Goal: Contribute content

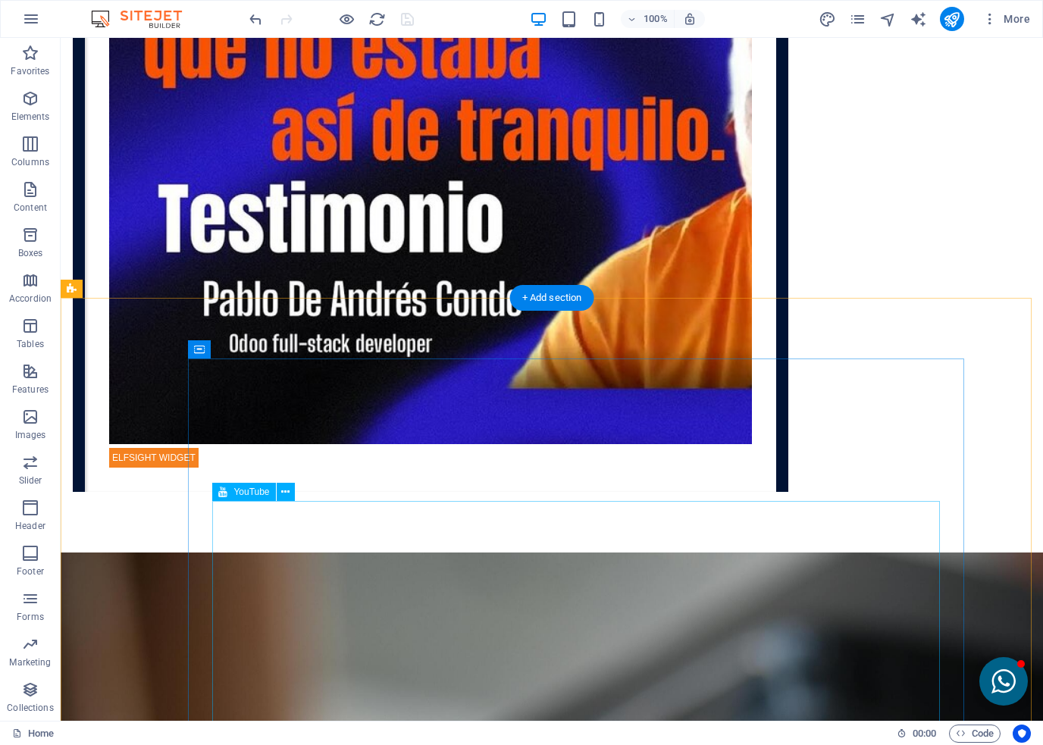
scroll to position [4448, 0]
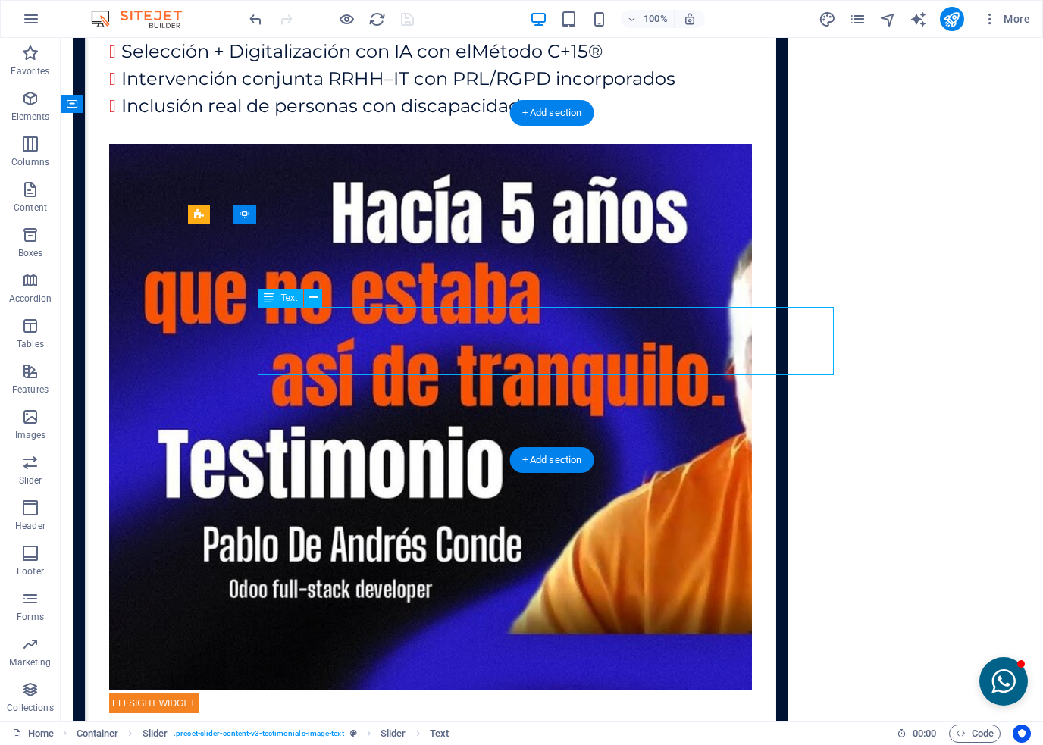
scroll to position [4539, 0]
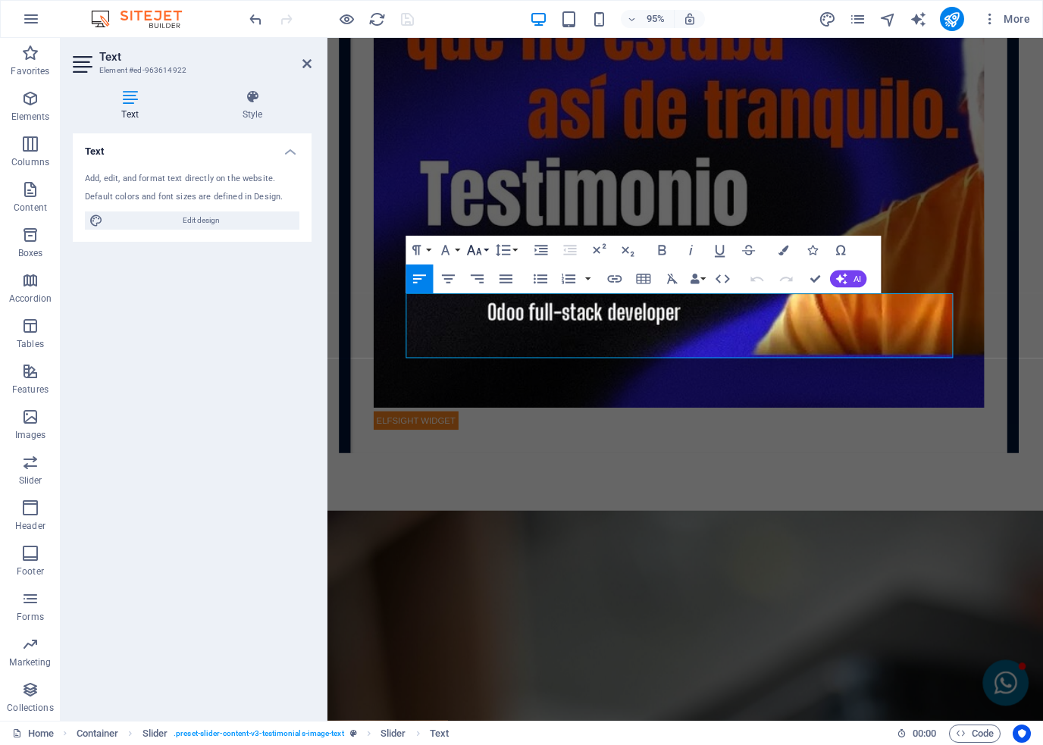
click at [478, 249] on icon "button" at bounding box center [474, 249] width 17 height 17
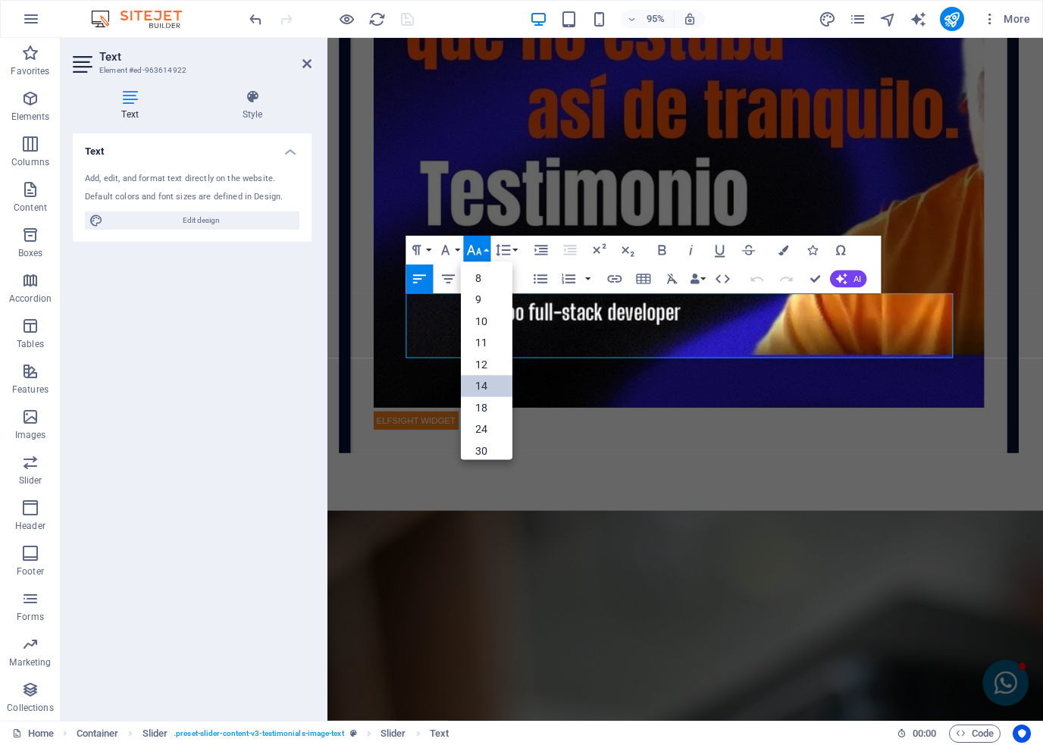
click at [482, 379] on link "14" at bounding box center [487, 386] width 52 height 22
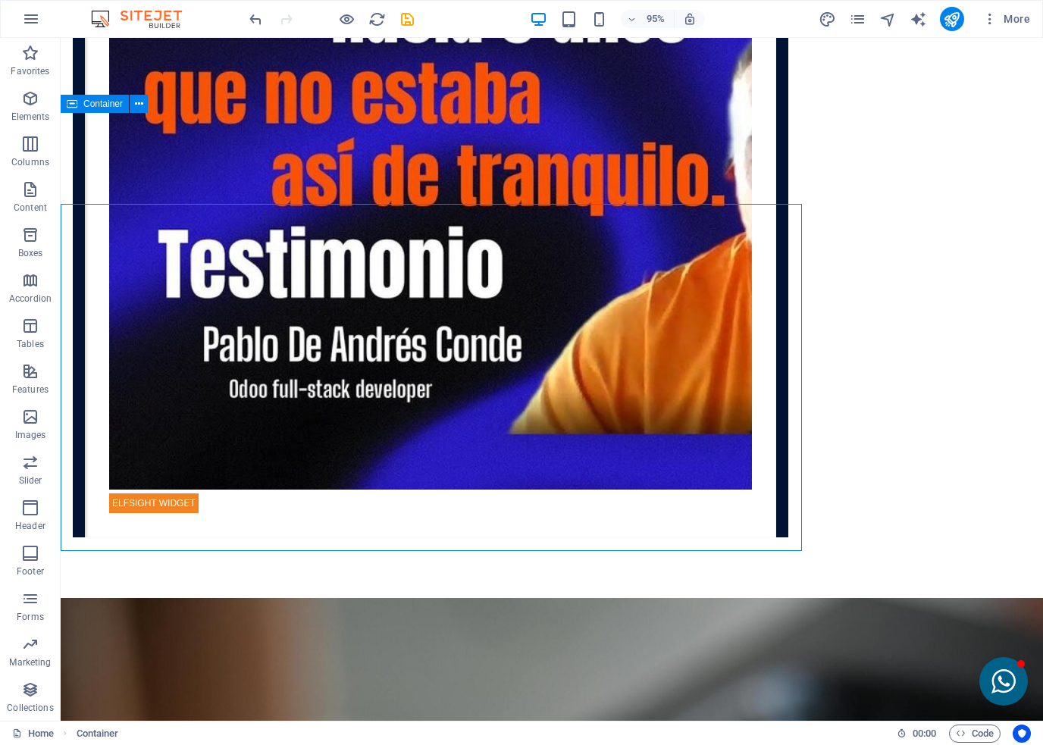
scroll to position [4448, 0]
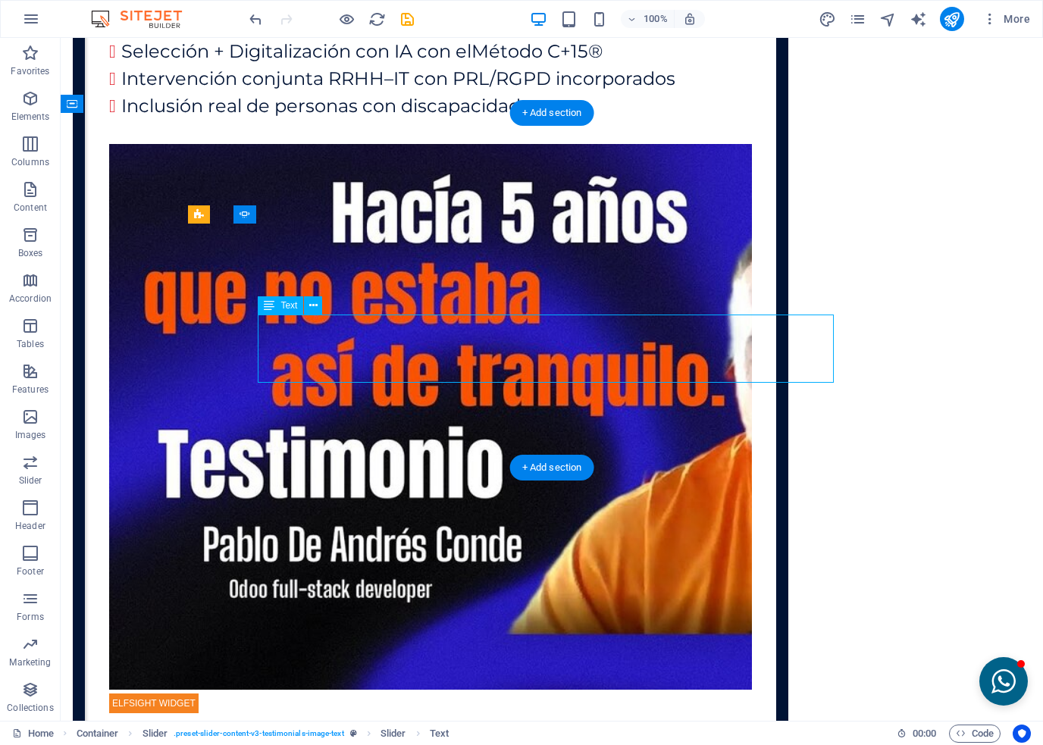
scroll to position [4539, 0]
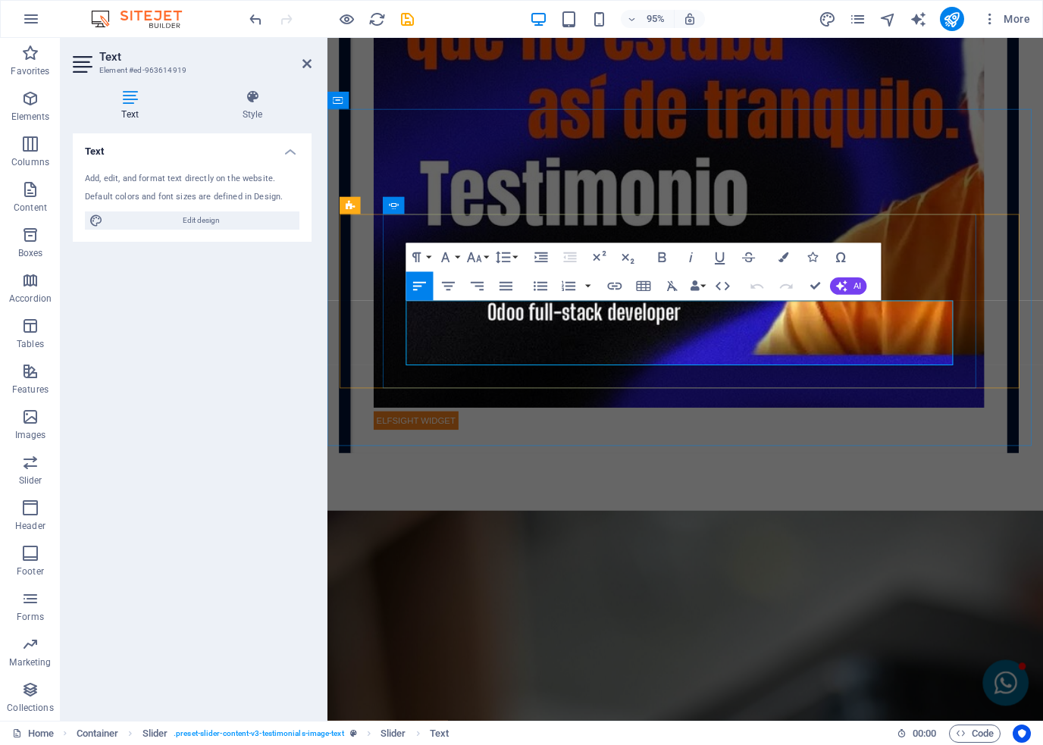
click at [476, 252] on icon "button" at bounding box center [474, 257] width 17 height 17
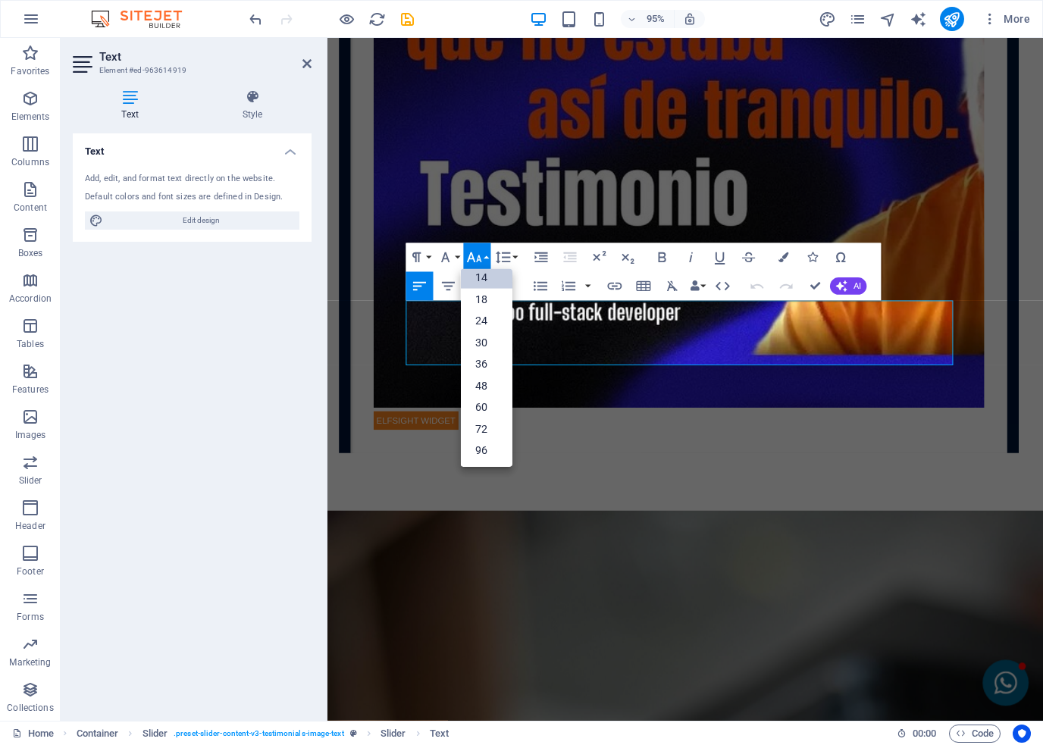
scroll to position [121, 0]
click at [476, 252] on icon "button" at bounding box center [474, 257] width 17 height 17
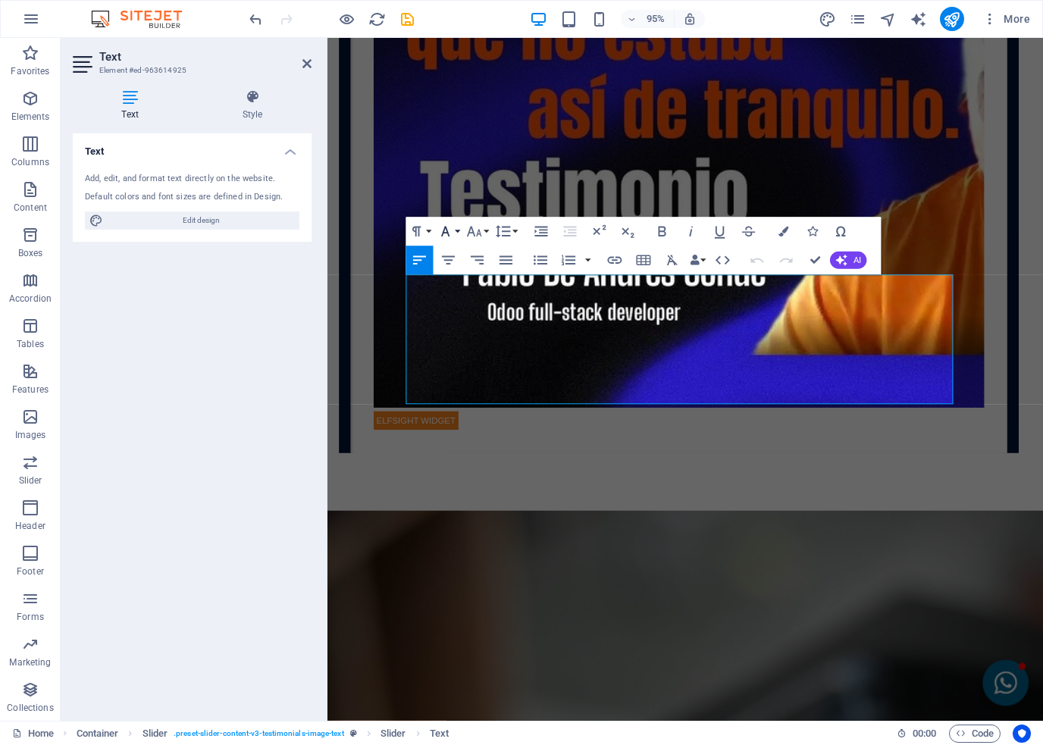
click at [448, 233] on icon "button" at bounding box center [445, 232] width 8 height 10
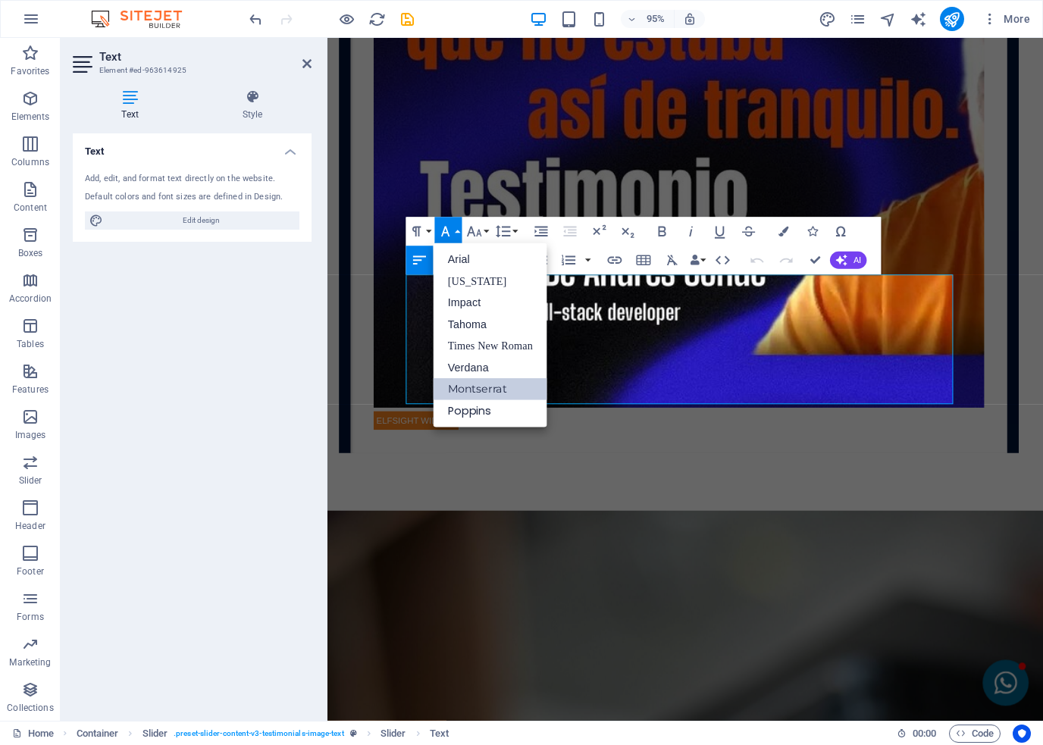
scroll to position [0, 0]
click at [448, 233] on icon "button" at bounding box center [445, 232] width 8 height 10
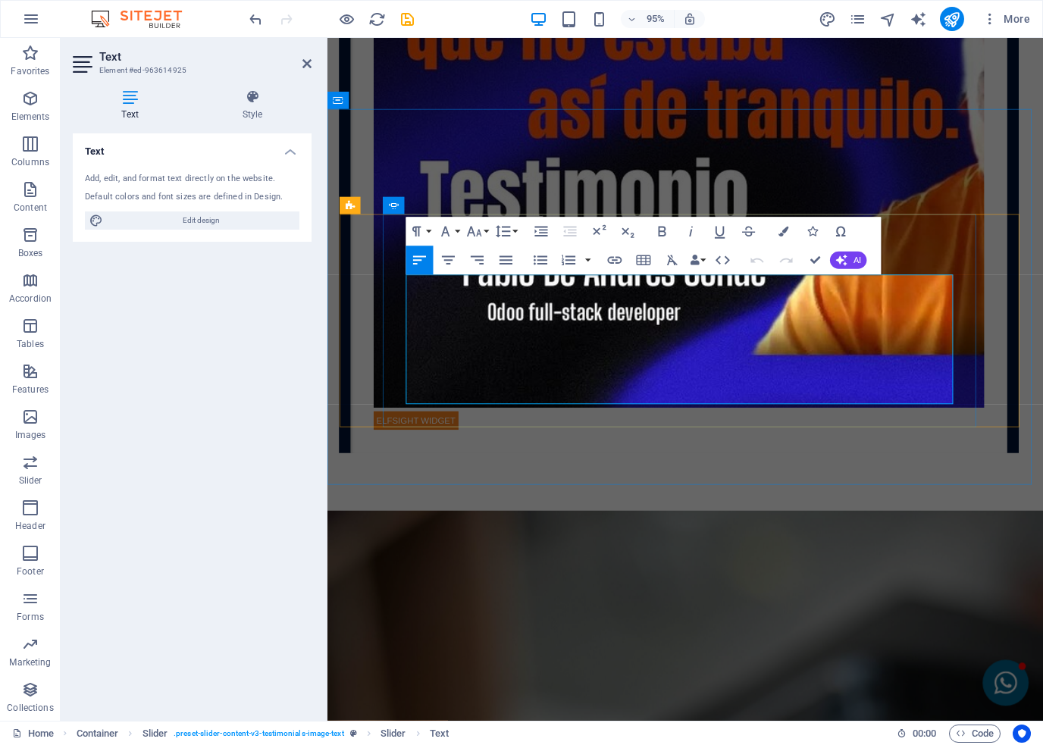
drag, startPoint x: 877, startPoint y: 415, endPoint x: 398, endPoint y: 304, distance: 491.7
select select "ms"
select select "s"
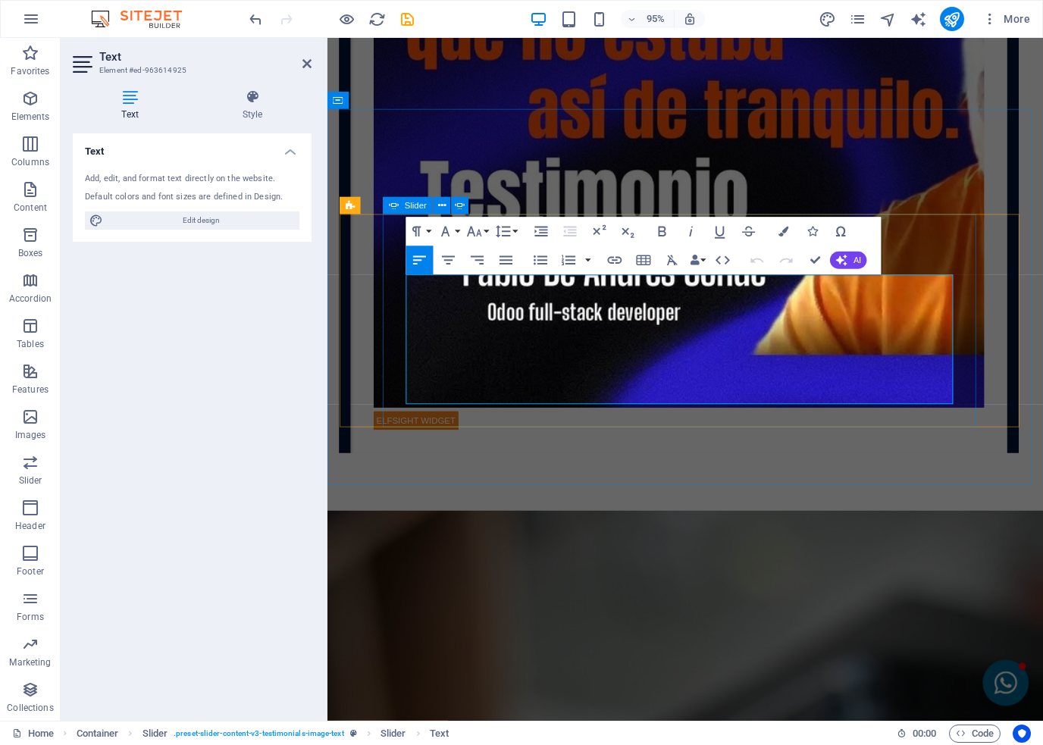
drag, startPoint x: 878, startPoint y: 409, endPoint x: 400, endPoint y: 299, distance: 490.1
drag, startPoint x: 872, startPoint y: 416, endPoint x: 403, endPoint y: 304, distance: 482.5
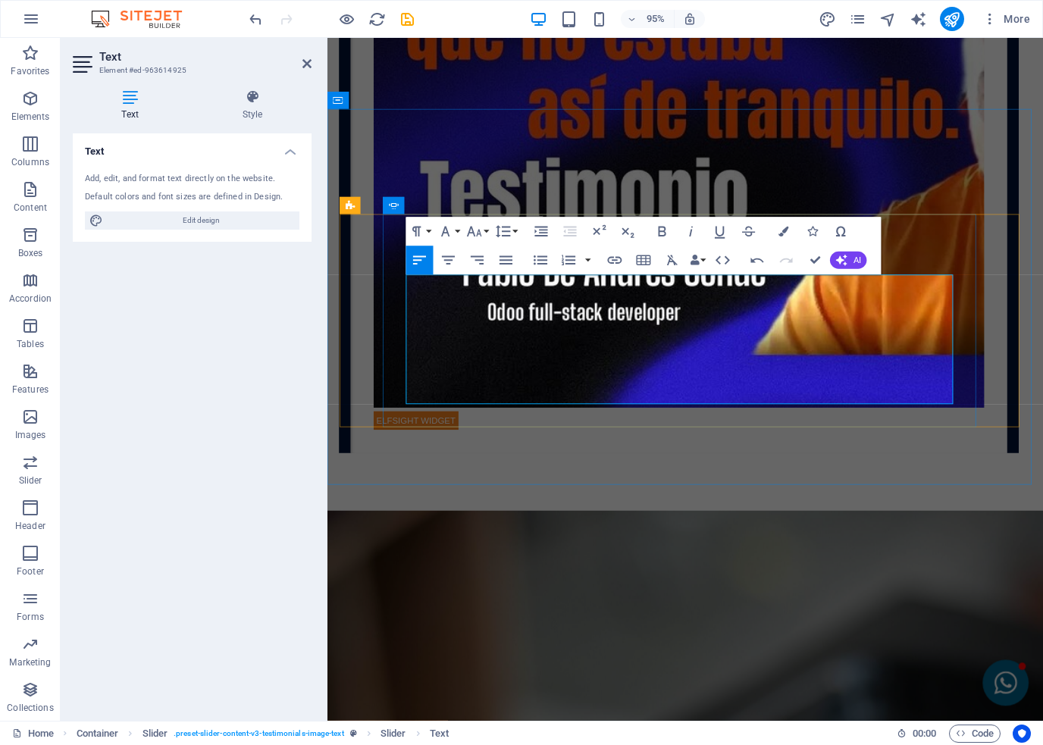
drag, startPoint x: 434, startPoint y: 309, endPoint x: 413, endPoint y: 352, distance: 48.1
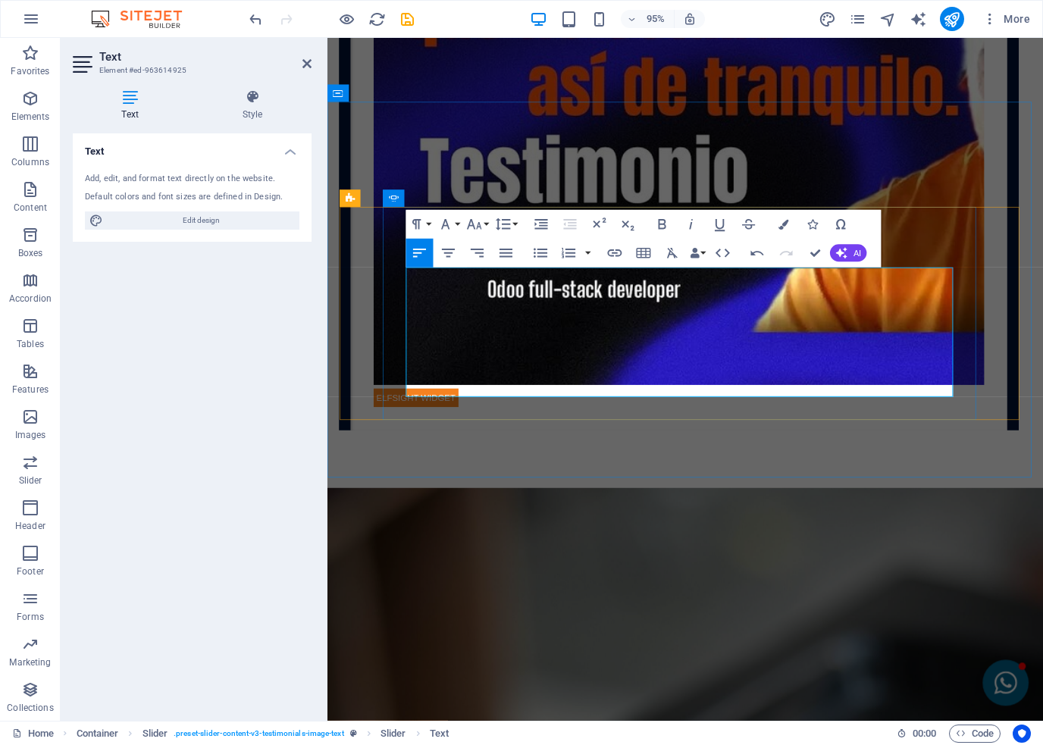
scroll to position [4546, 0]
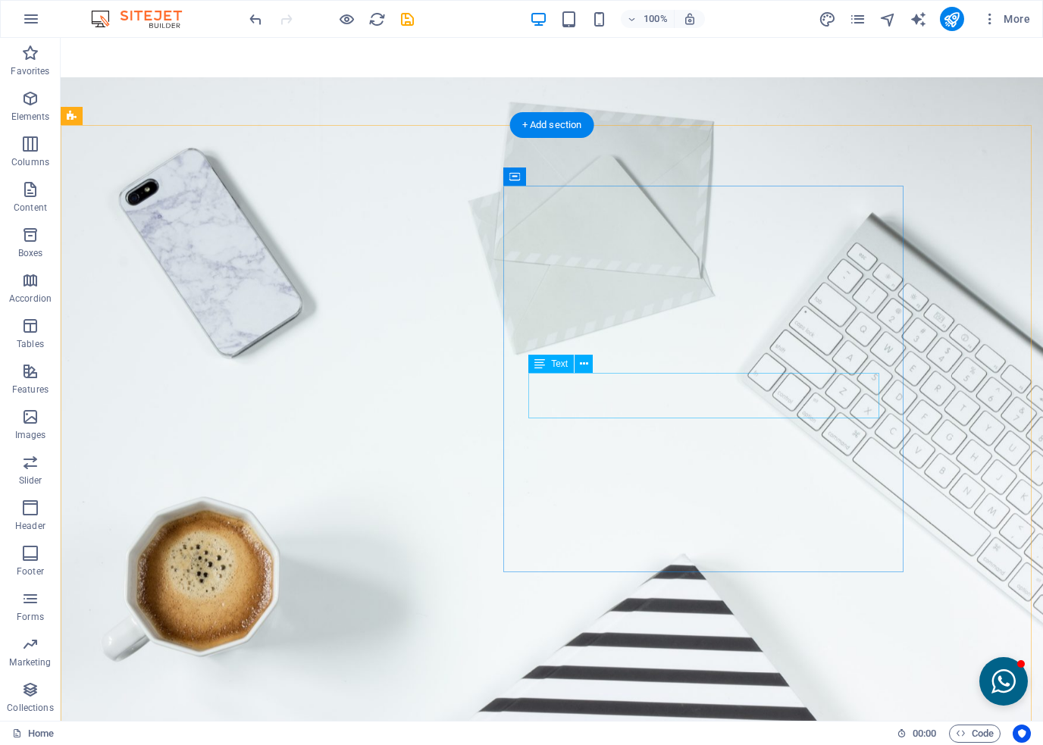
scroll to position [2756, 0]
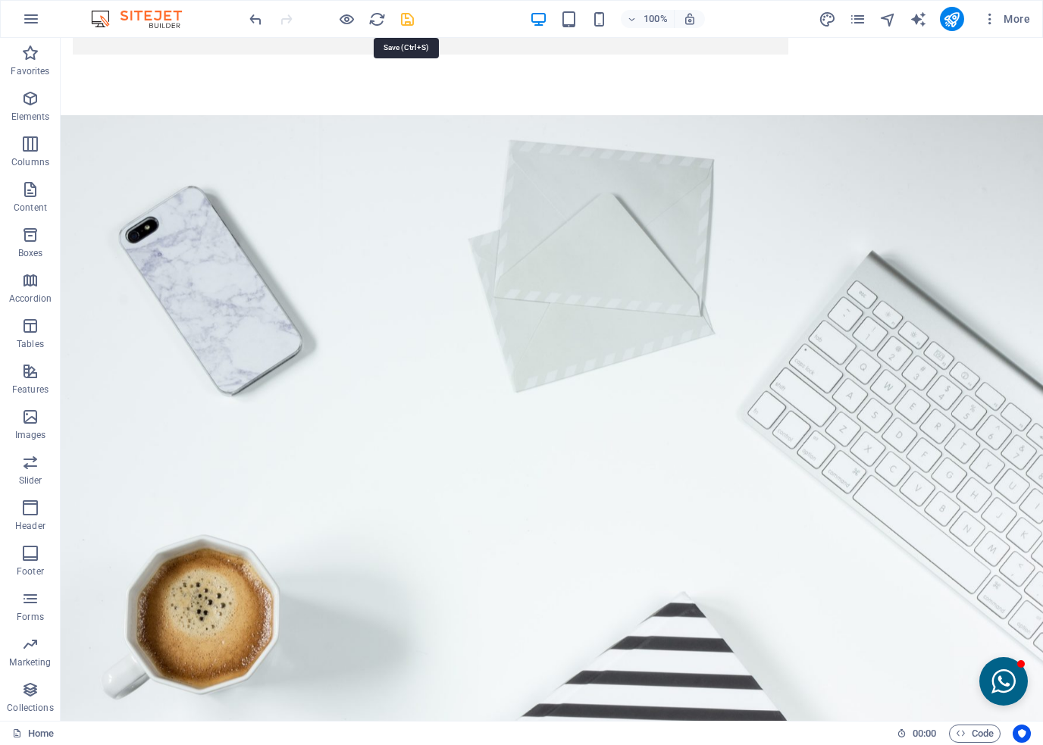
click at [412, 20] on icon "save" at bounding box center [407, 19] width 17 height 17
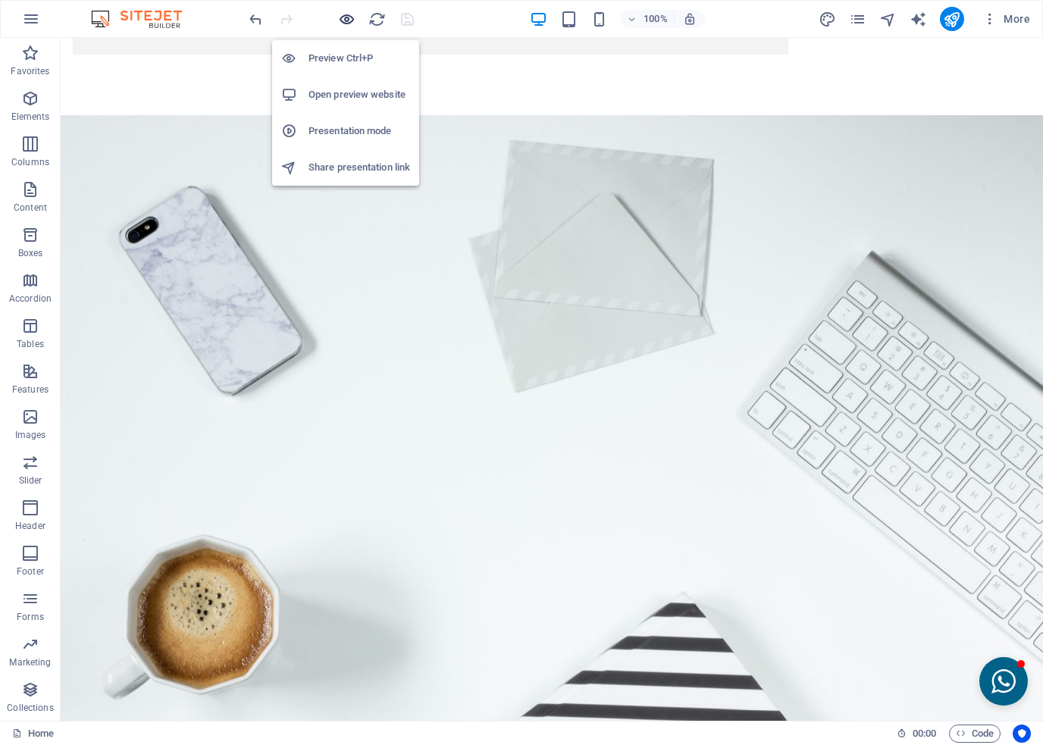
click at [340, 17] on icon "button" at bounding box center [346, 19] width 17 height 17
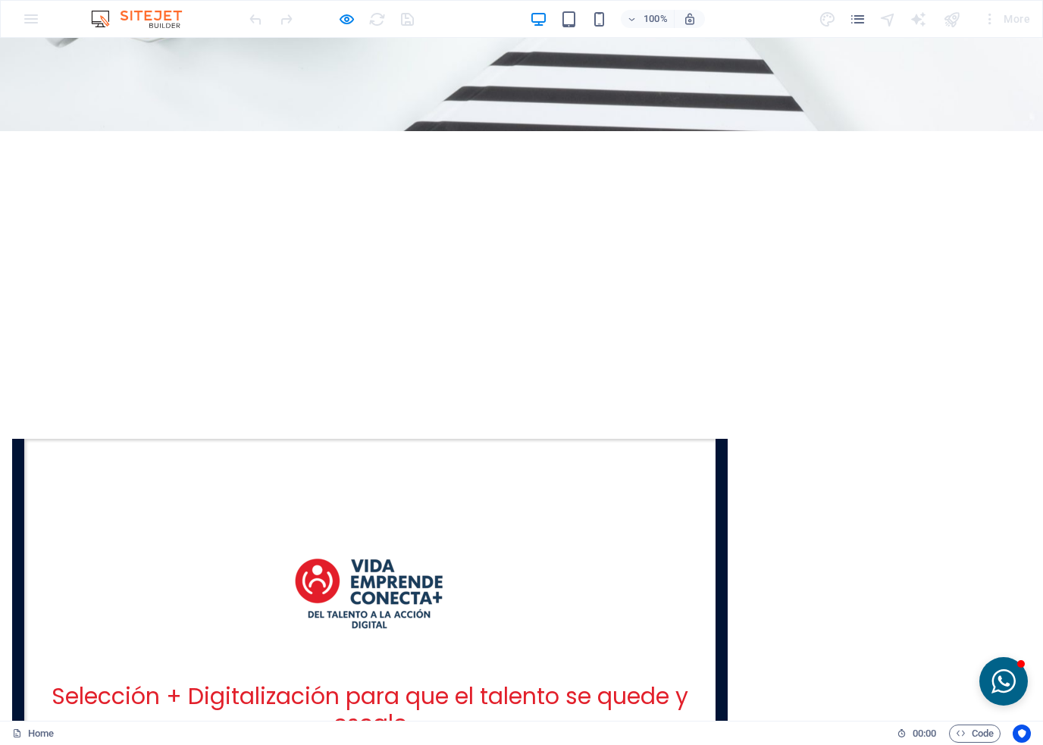
scroll to position [2729, 0]
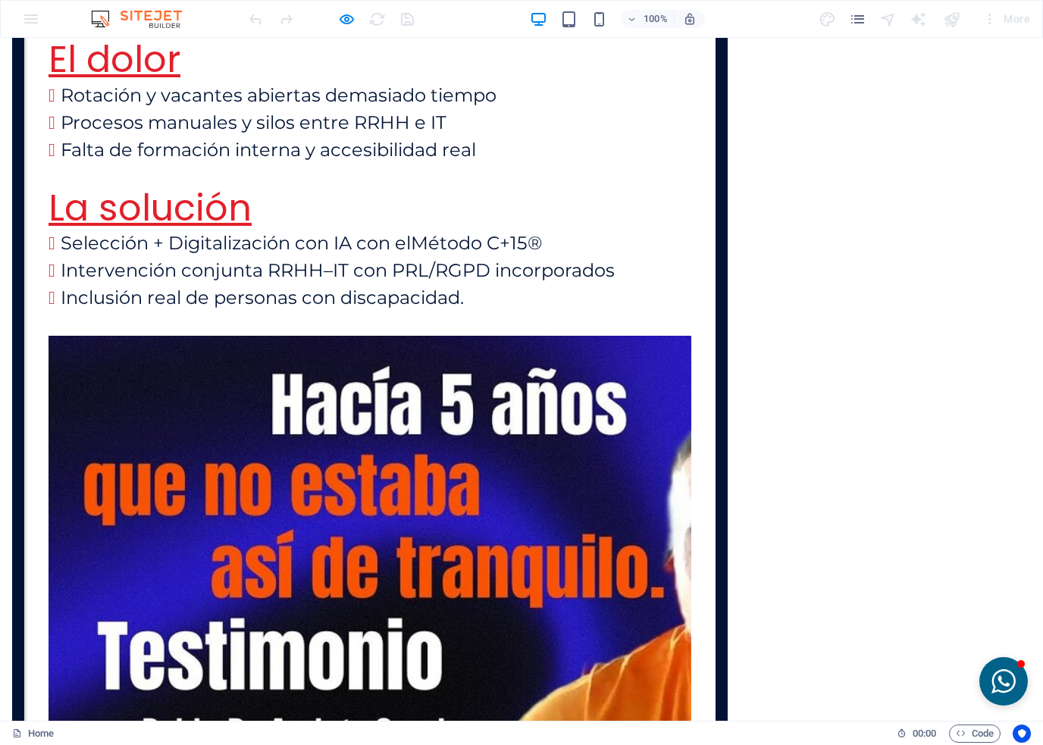
scroll to position [3411, 0]
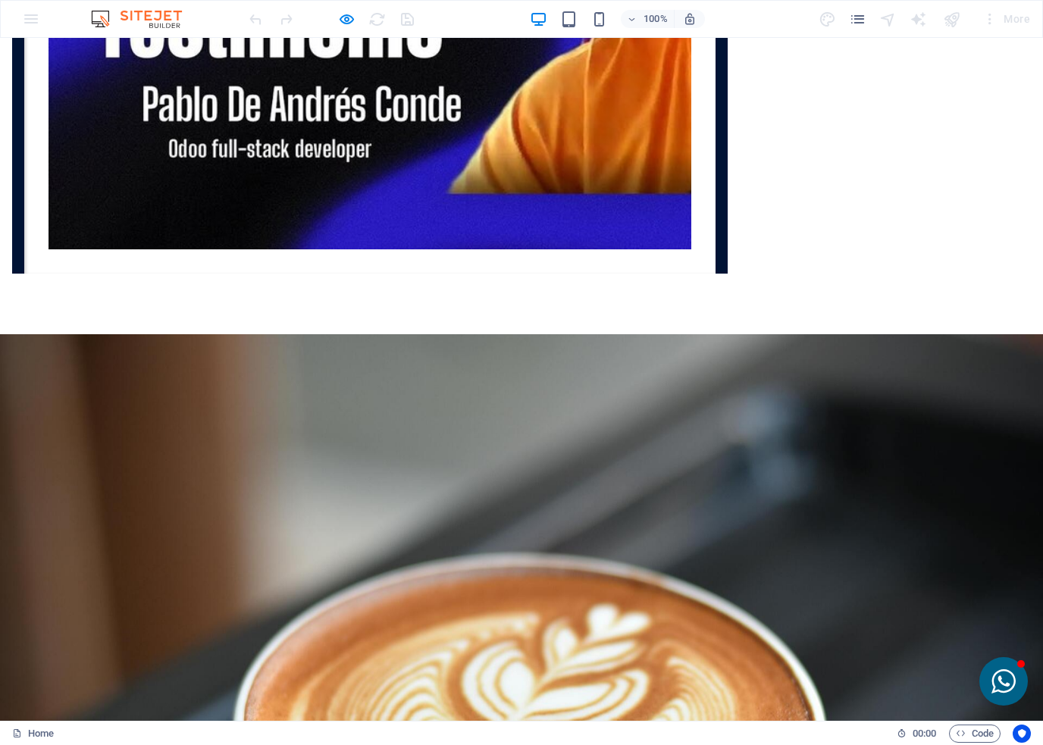
scroll to position [4245, 0]
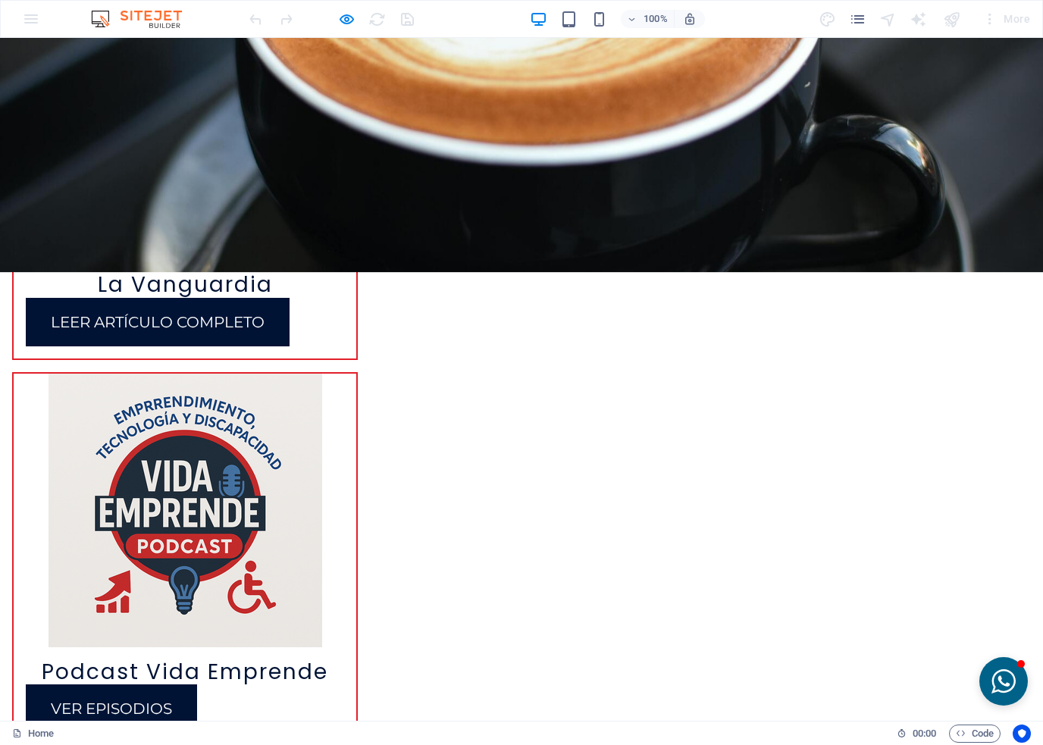
scroll to position [4372, 0]
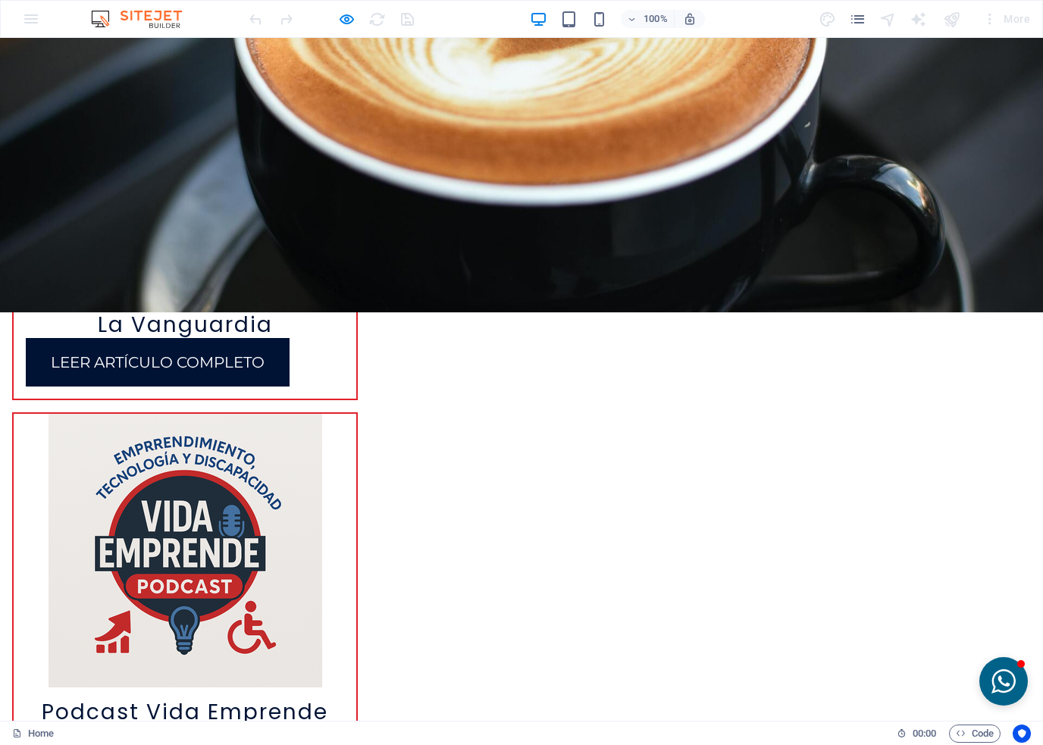
scroll to position [4818, 0]
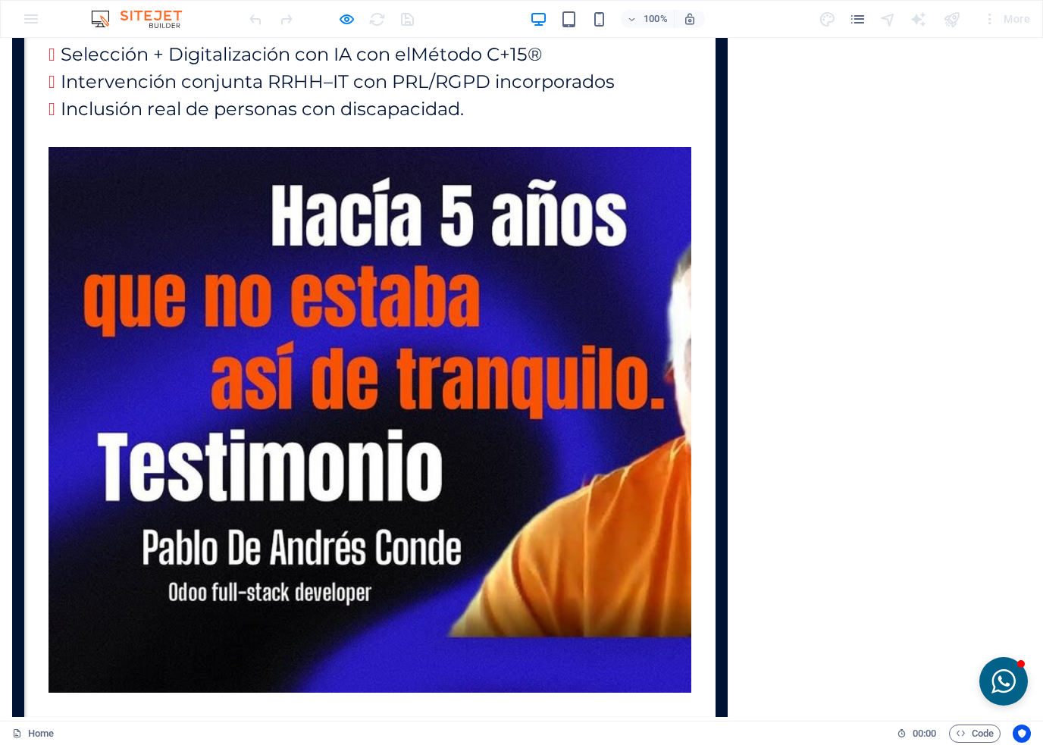
scroll to position [3411, 0]
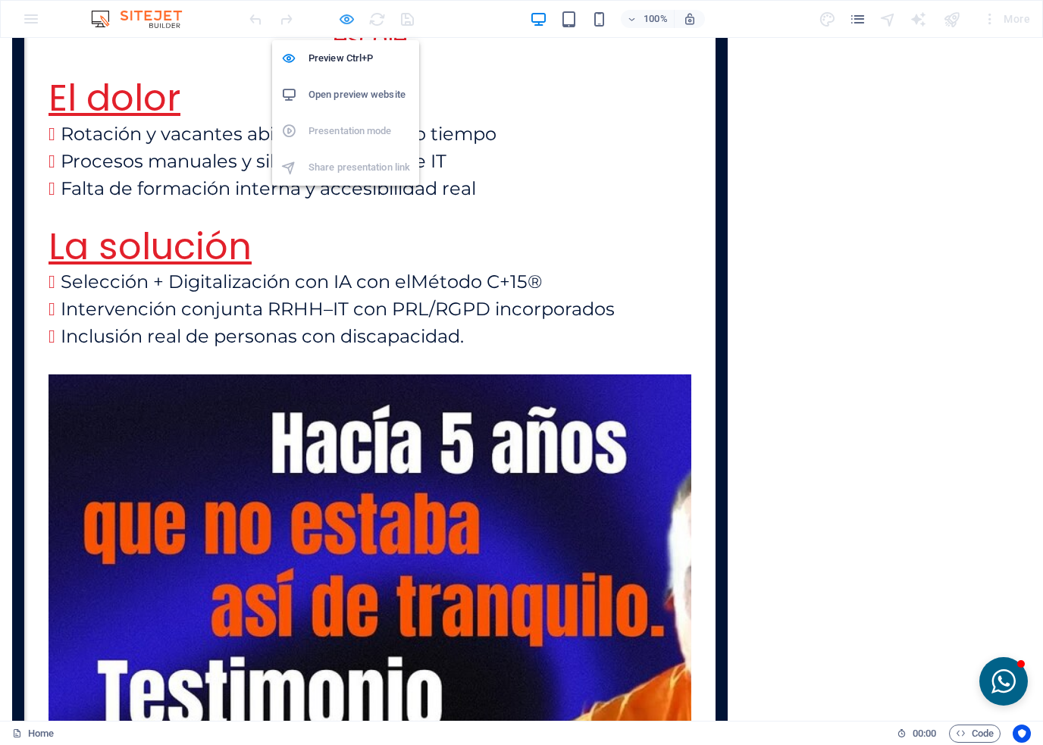
click at [342, 17] on icon "button" at bounding box center [346, 19] width 17 height 17
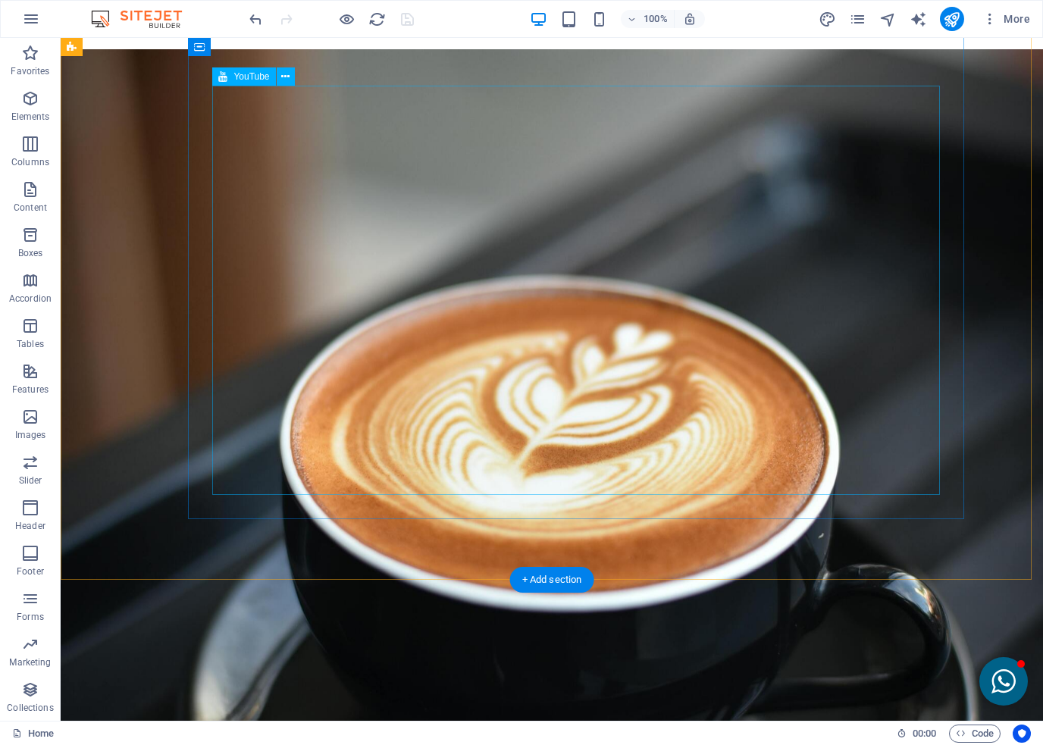
scroll to position [5149, 0]
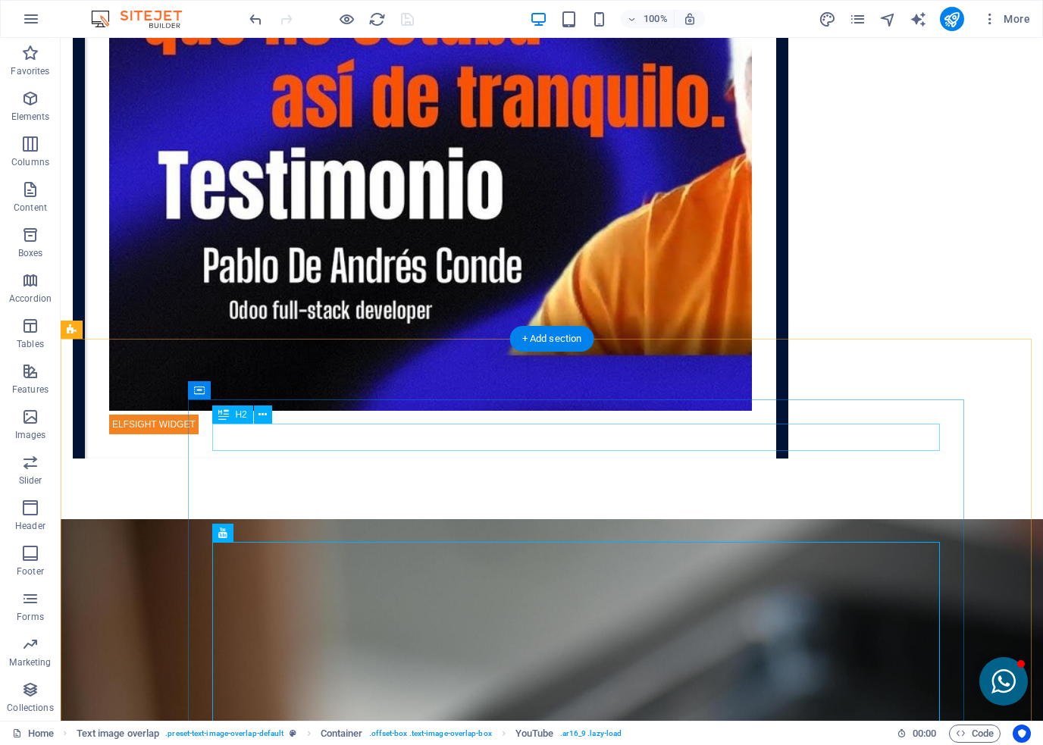
scroll to position [4618, 0]
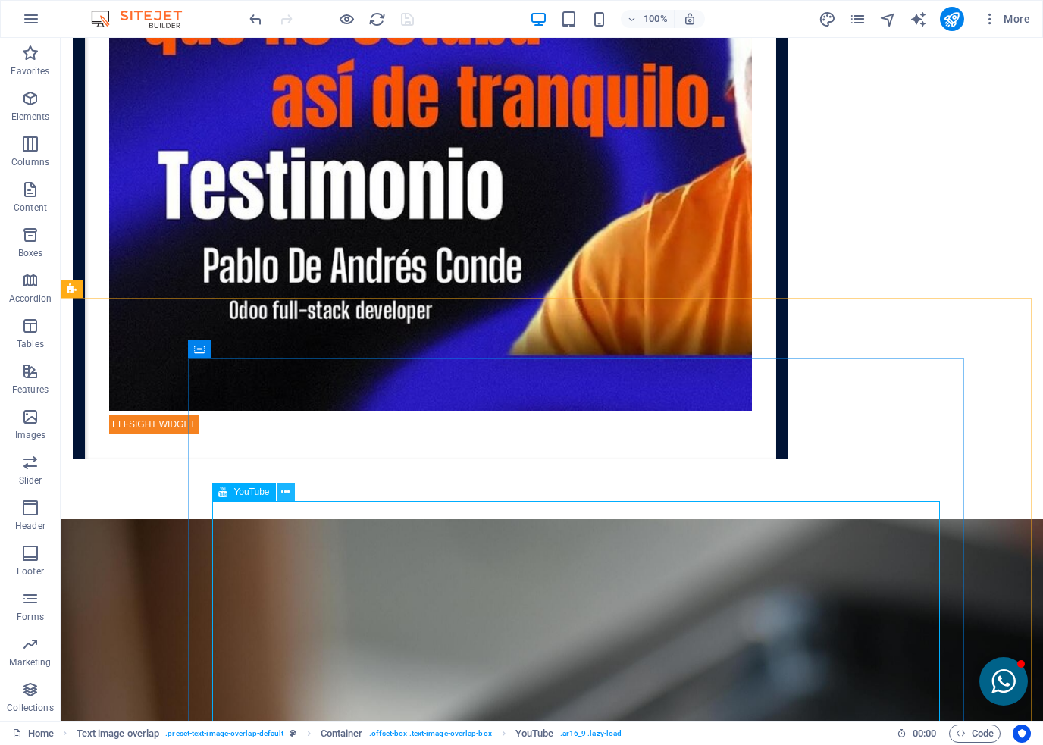
click at [282, 497] on icon at bounding box center [285, 492] width 8 height 16
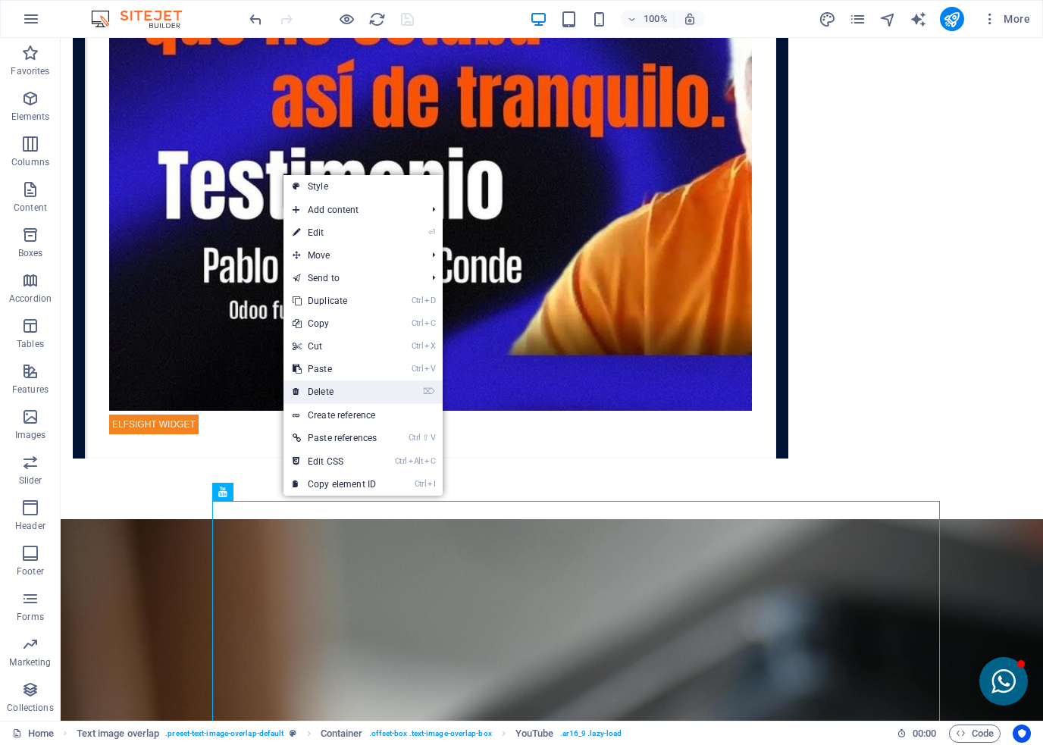
click at [332, 391] on link "⌦ Delete" at bounding box center [335, 392] width 102 height 23
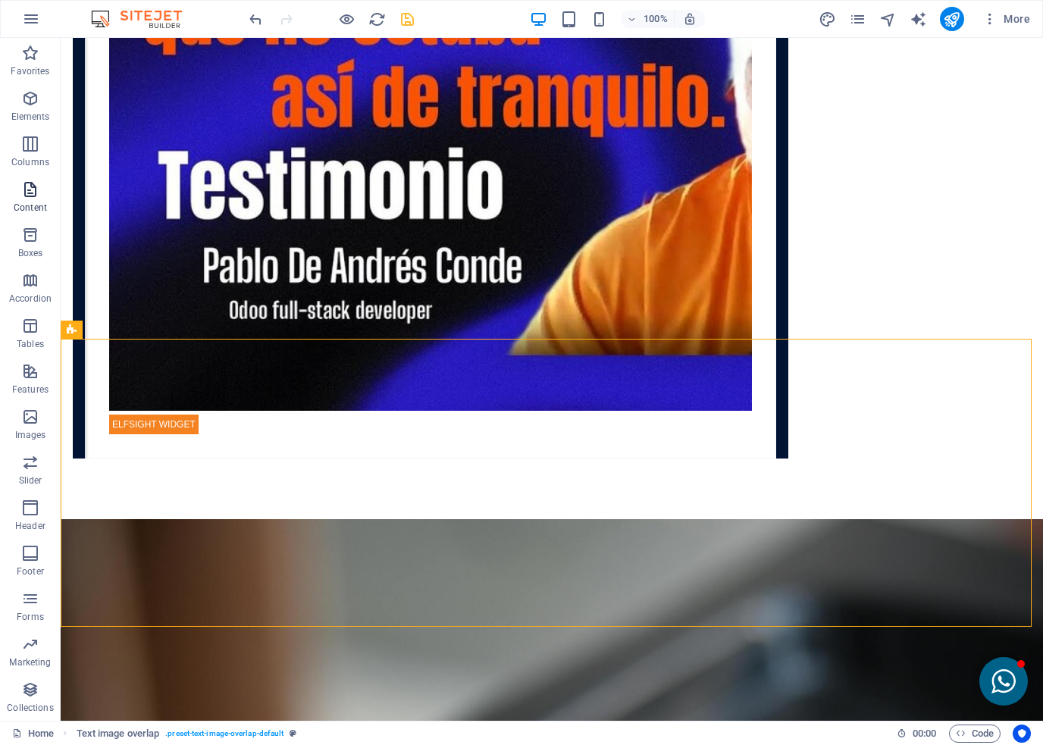
click at [33, 200] on span "Content" at bounding box center [30, 198] width 61 height 36
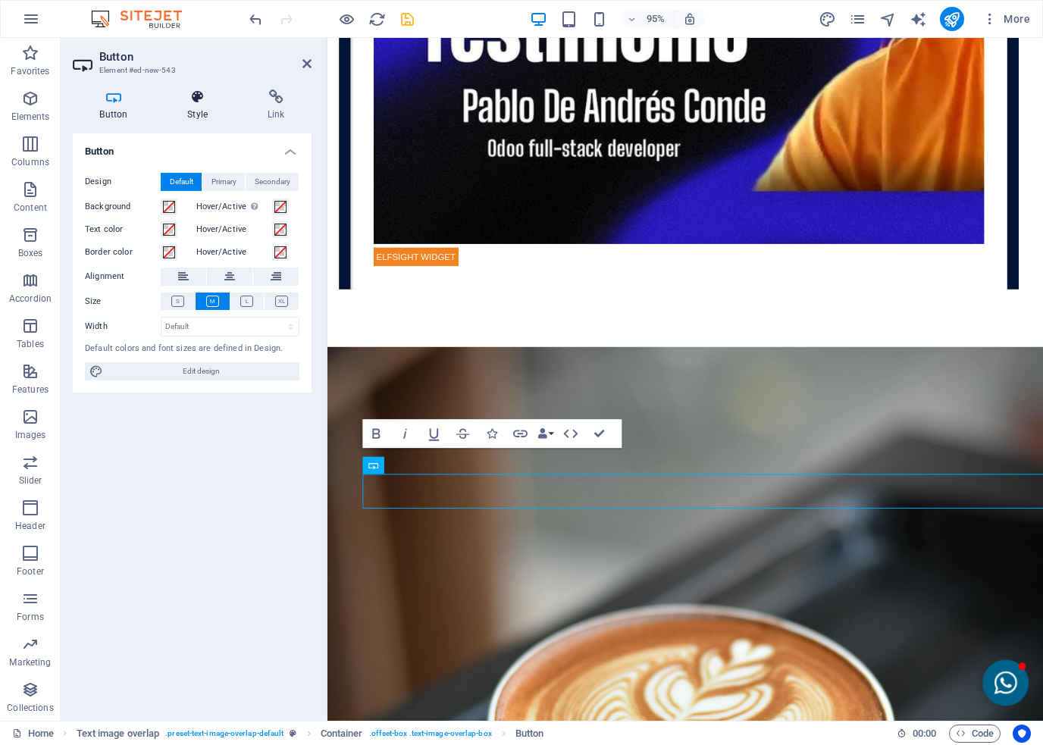
scroll to position [4709, 0]
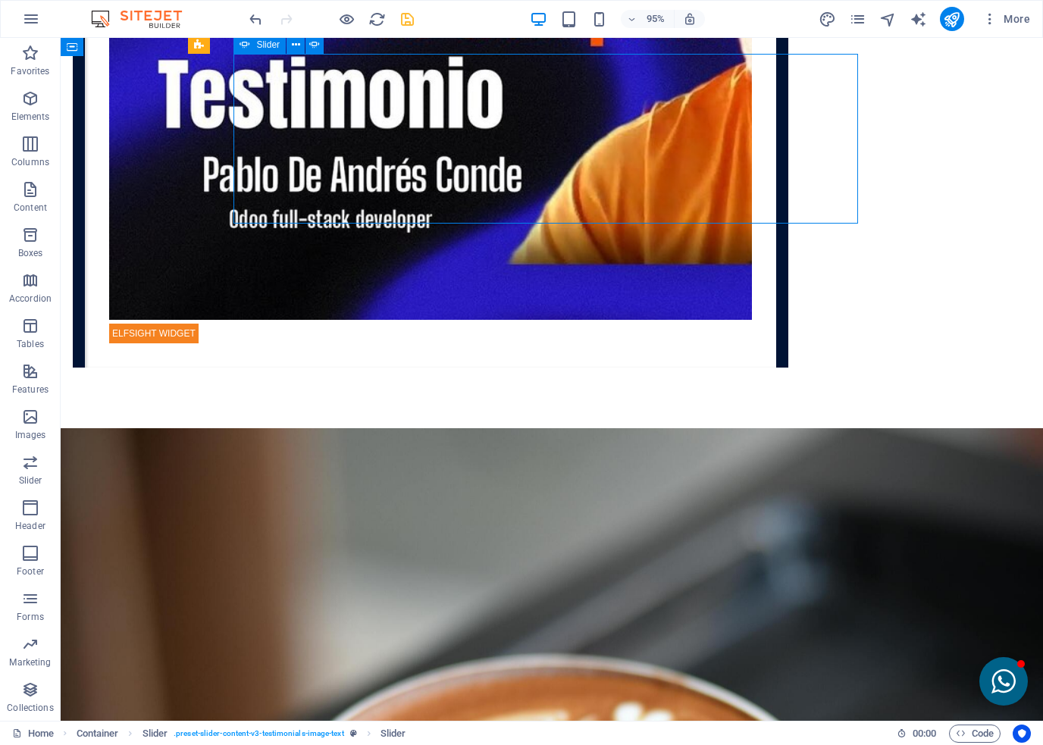
scroll to position [4618, 0]
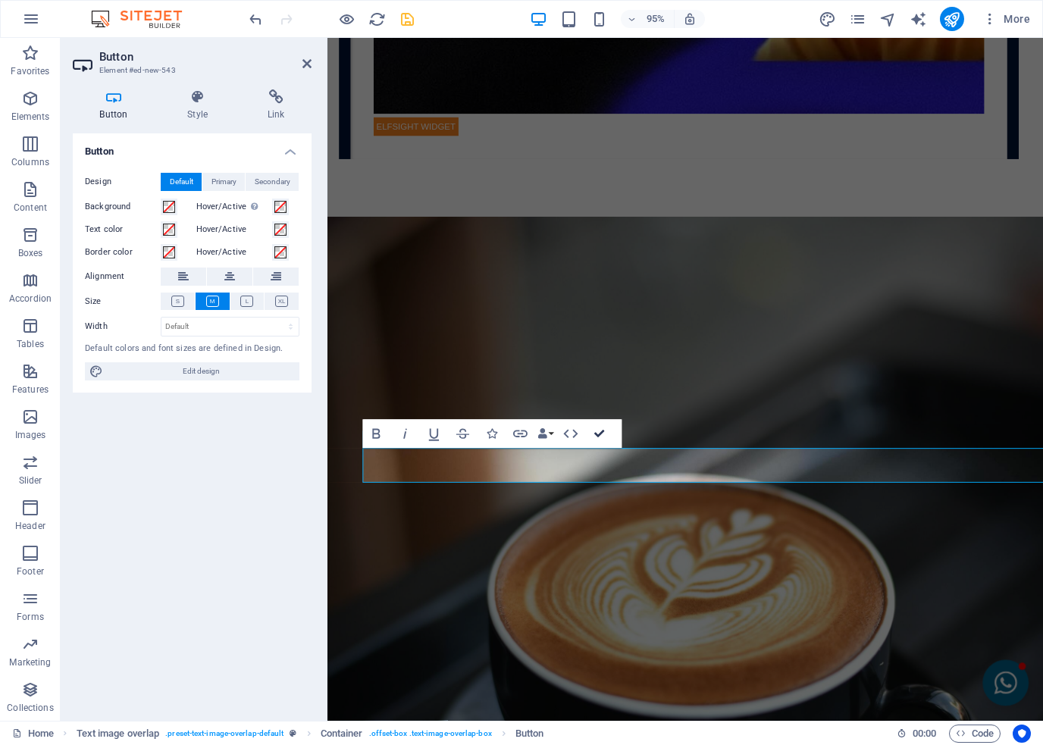
scroll to position [4648, 0]
